Goal: Task Accomplishment & Management: Complete application form

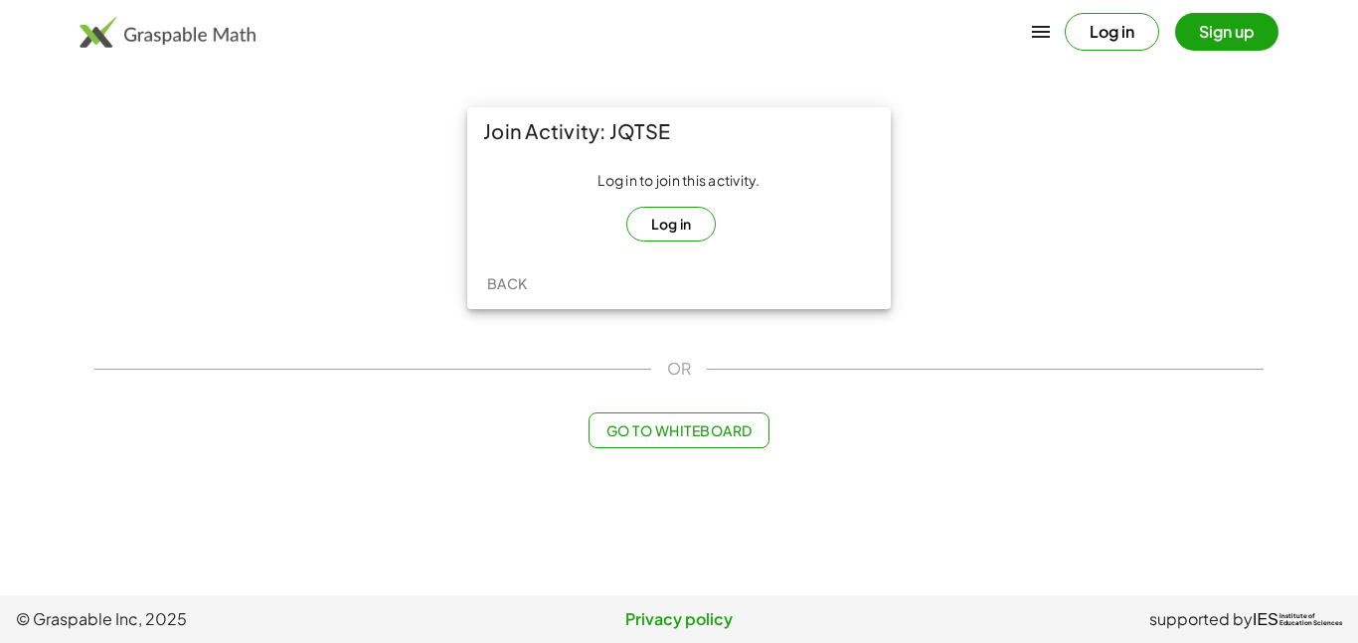
click at [661, 229] on button "Log in" at bounding box center [672, 224] width 90 height 35
click at [688, 216] on button "Log in" at bounding box center [672, 224] width 90 height 35
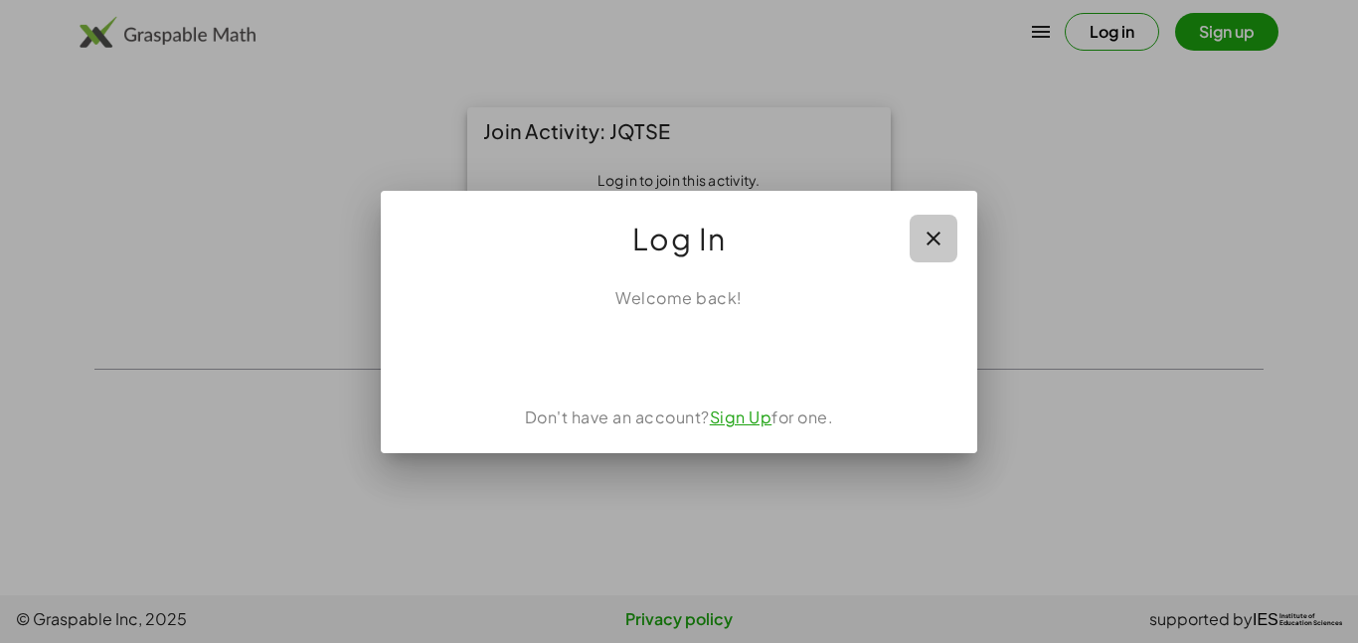
click at [927, 223] on button "button" at bounding box center [934, 239] width 48 height 48
